Goal: Check status: Check status

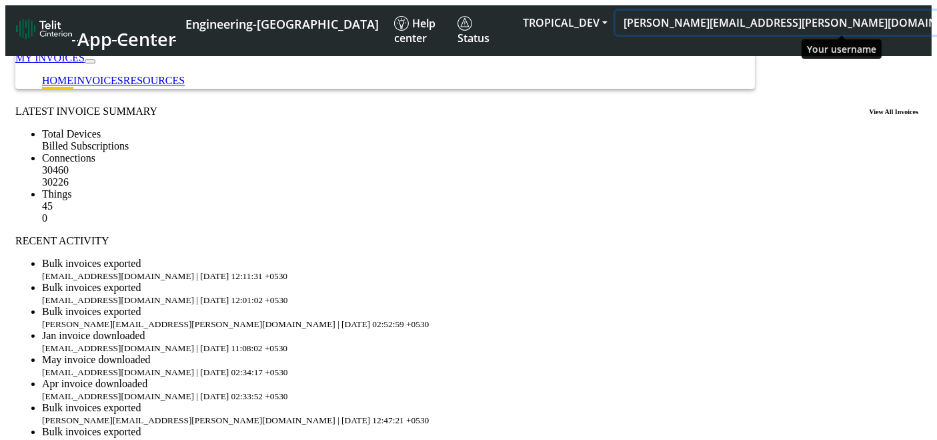
click at [841, 21] on button "vinodkumar.pattar@telit.com" at bounding box center [805, 23] width 378 height 24
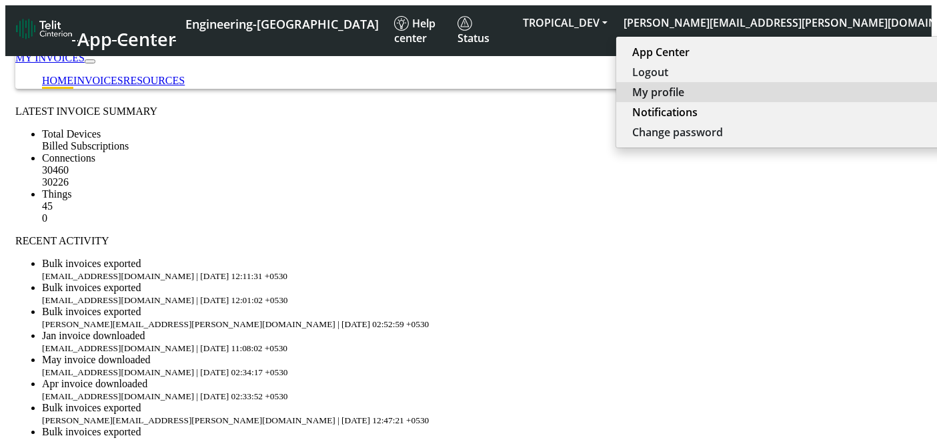
click at [804, 83] on button "My profile" at bounding box center [802, 92] width 372 height 20
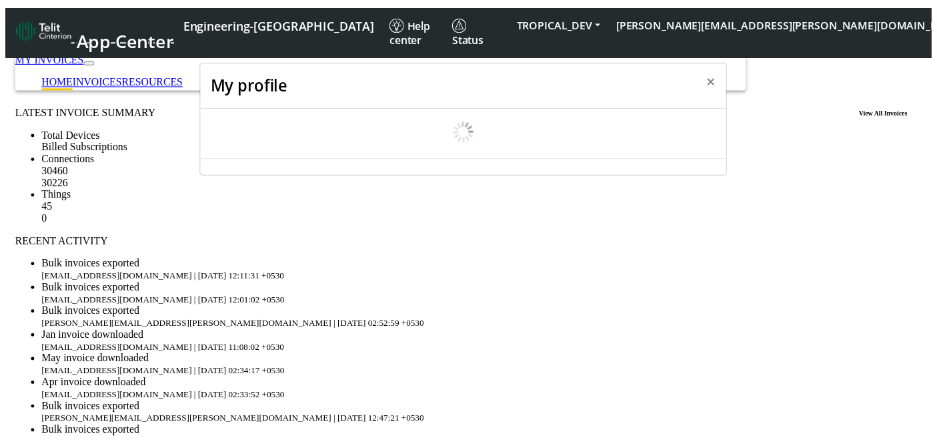
scroll to position [4, 0]
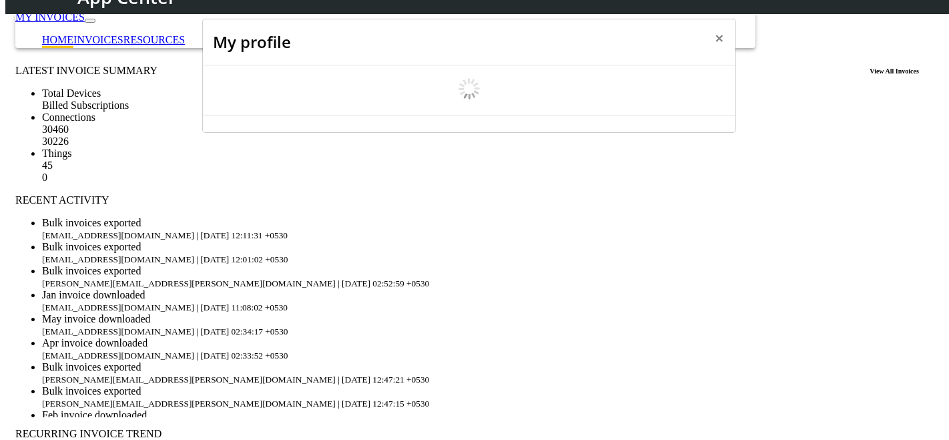
select select "en_US"
select select "5ea0823b1c5bd764010b9e0c"
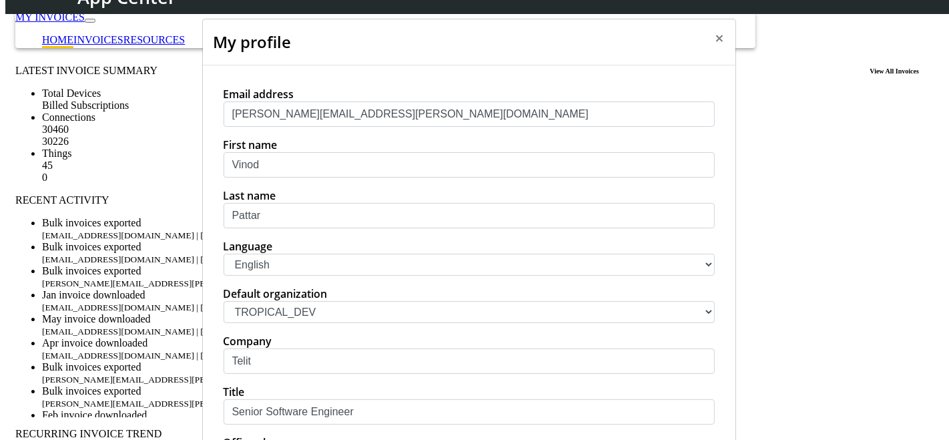
click at [335, 275] on select "中文 English Español" at bounding box center [468, 264] width 491 height 22
select select "es"
click at [223, 275] on select "中文 English Español" at bounding box center [468, 264] width 491 height 22
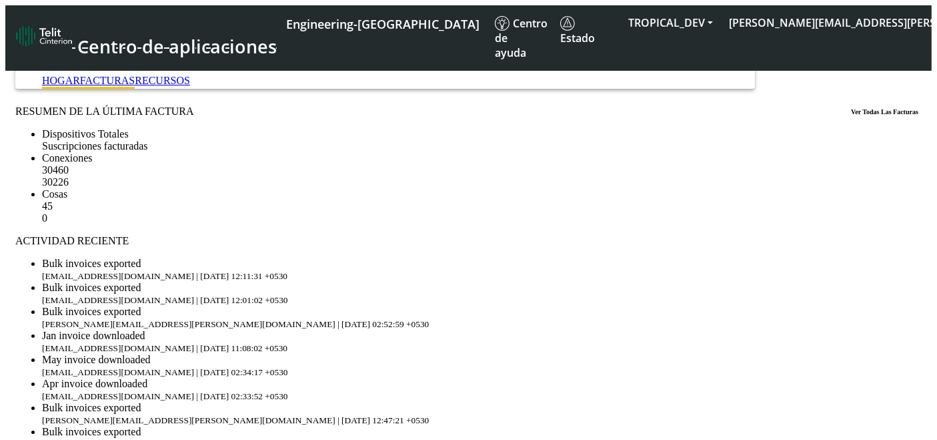
click at [135, 75] on link "FACTURAS" at bounding box center [107, 80] width 55 height 11
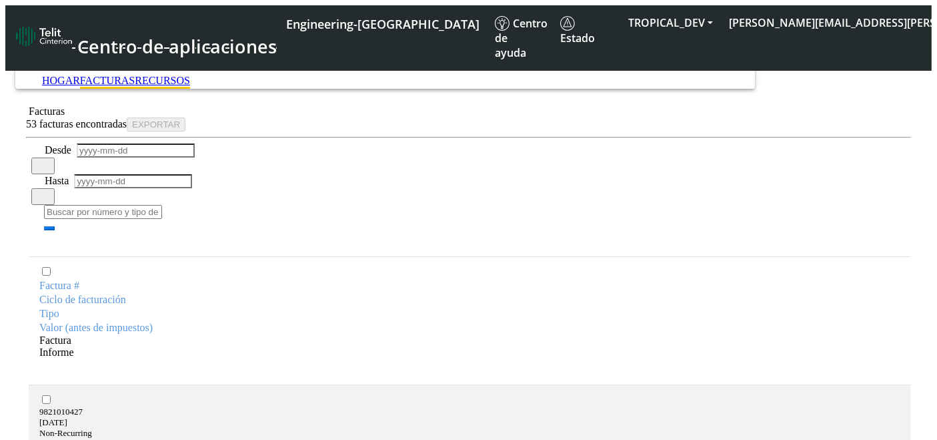
click at [190, 75] on link "RECURSOS" at bounding box center [162, 80] width 55 height 11
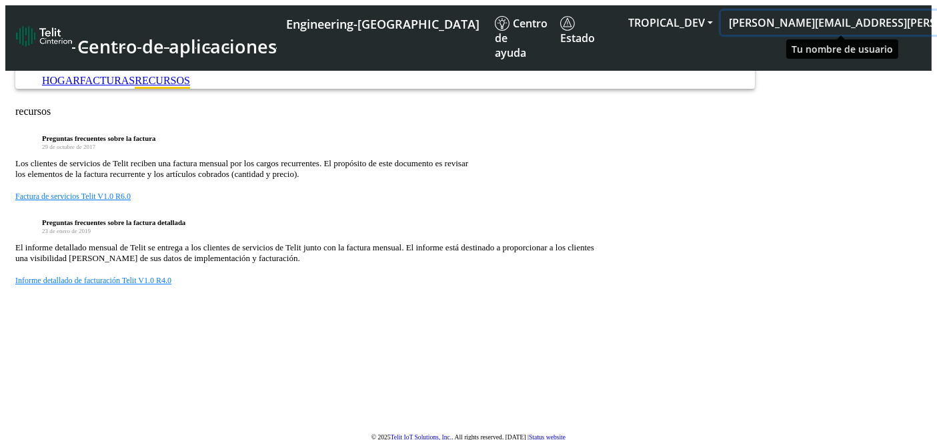
click at [806, 16] on button "vinodkumar.pattar@telit.com" at bounding box center [910, 23] width 378 height 24
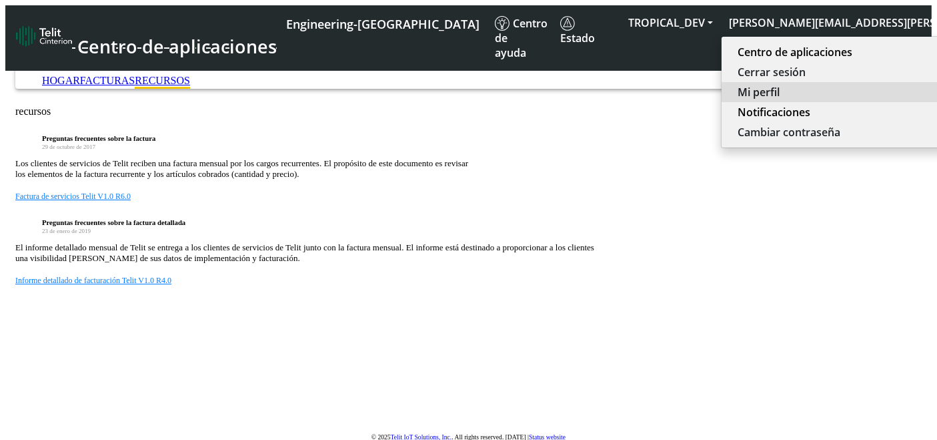
click at [808, 89] on button "Mi perfil" at bounding box center [908, 92] width 372 height 20
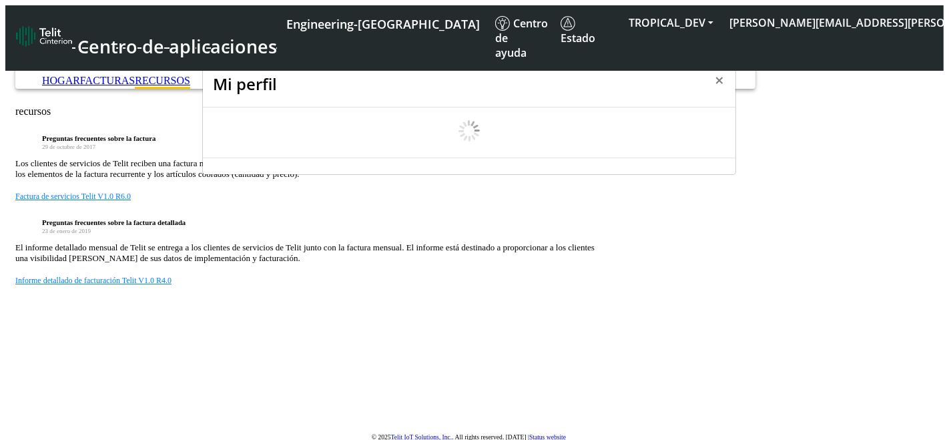
select select "es"
select select "5ea0823b1c5bd764010b9e0c"
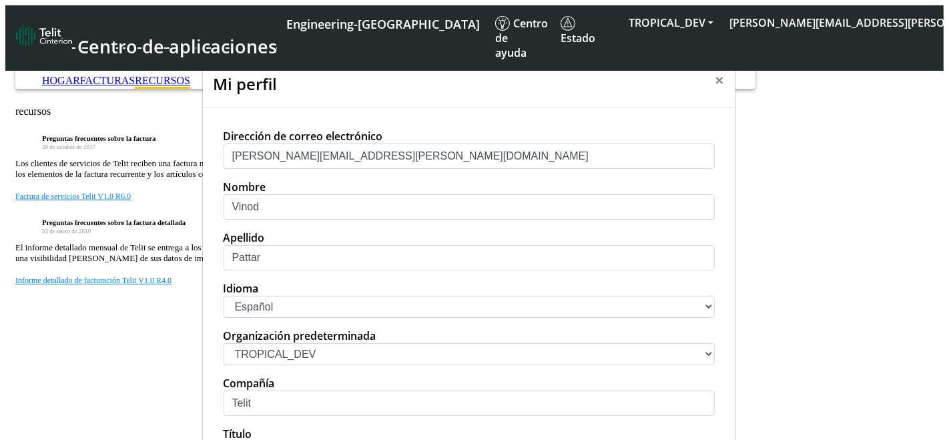
click at [276, 318] on select "中文 English Español" at bounding box center [468, 307] width 491 height 22
select select "en_US"
click at [223, 315] on select "中文 English Español" at bounding box center [468, 307] width 491 height 22
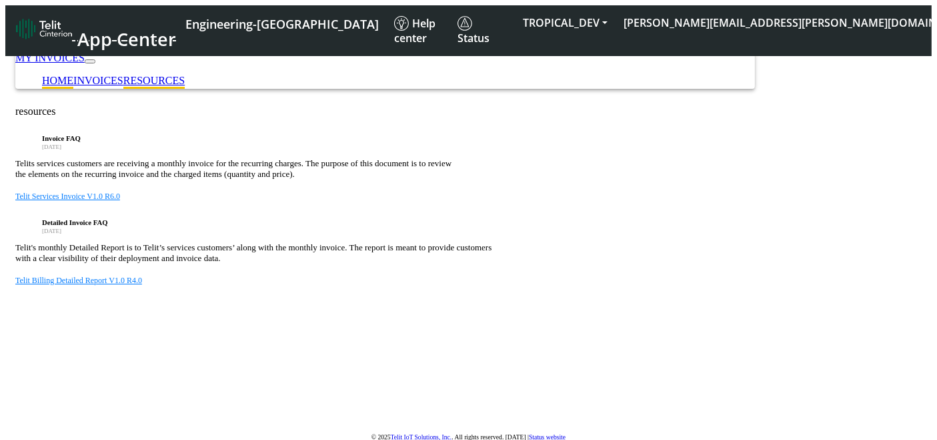
click at [73, 75] on li "HOME" at bounding box center [57, 82] width 31 height 14
click at [73, 75] on link "HOME" at bounding box center [57, 80] width 31 height 11
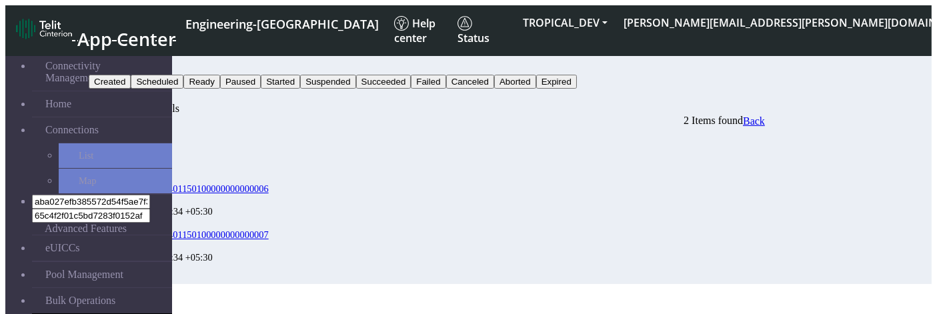
click at [125, 61] on button "Status" at bounding box center [107, 68] width 36 height 14
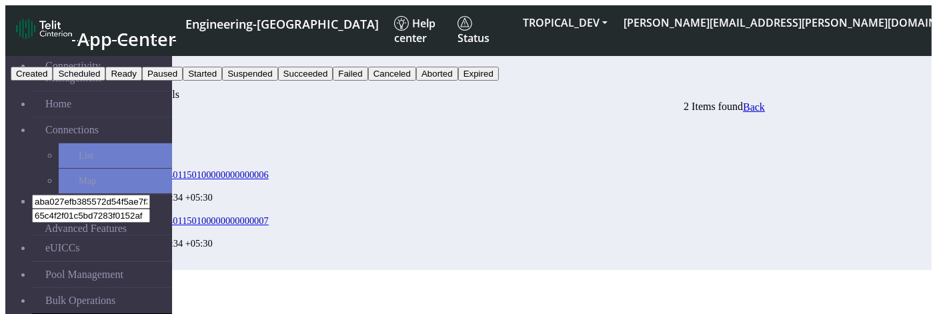
click at [368, 81] on button "Failed" at bounding box center [350, 74] width 35 height 14
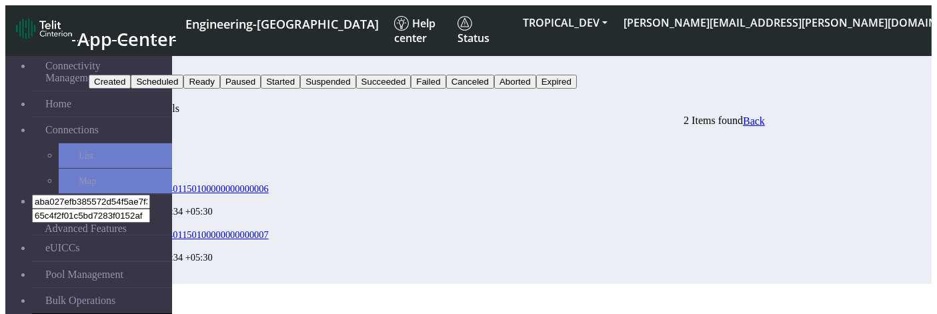
click at [127, 89] on button "Search" at bounding box center [108, 96] width 39 height 14
